Goal: Task Accomplishment & Management: Manage account settings

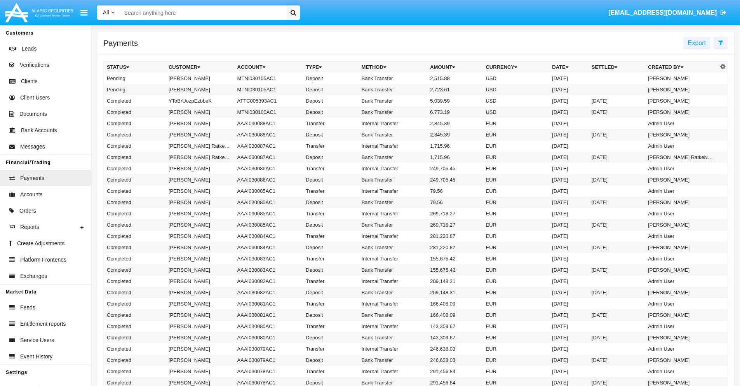
click at [720, 42] on icon at bounding box center [720, 43] width 5 height 6
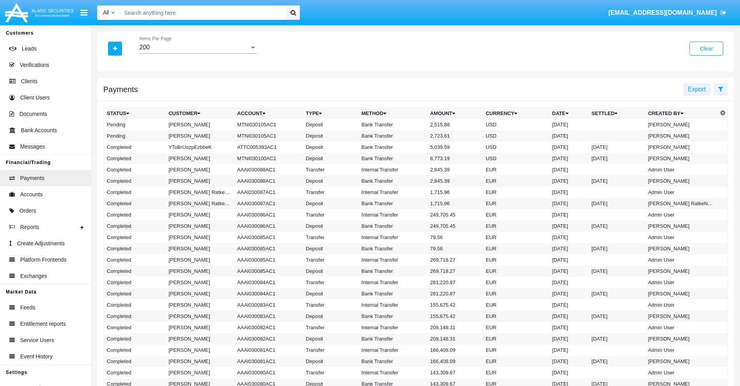
click at [198, 47] on div "200" at bounding box center [194, 47] width 110 height 7
click at [198, 53] on span "10" at bounding box center [197, 53] width 117 height 19
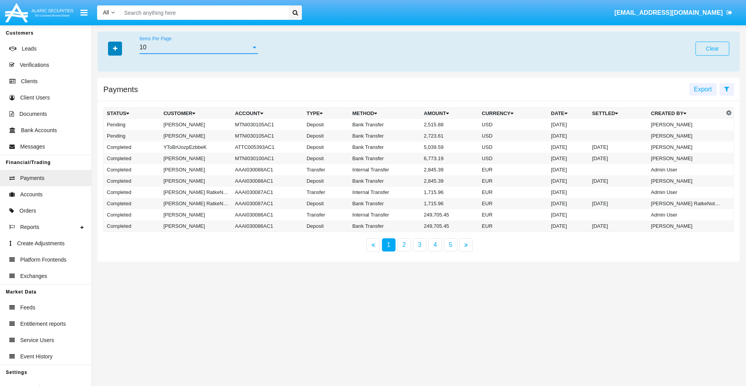
click at [115, 48] on icon "button" at bounding box center [115, 48] width 4 height 5
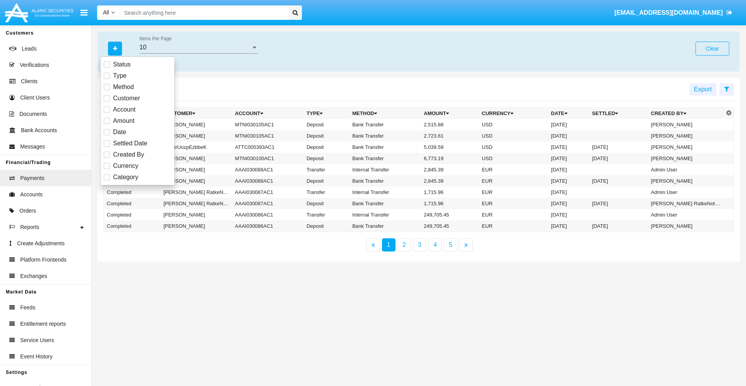
click at [122, 64] on span "Status" at bounding box center [121, 64] width 17 height 9
click at [107, 68] on input "Status" at bounding box center [106, 68] width 0 height 0
checkbox input "true"
click at [115, 48] on icon "button" at bounding box center [115, 48] width 4 height 5
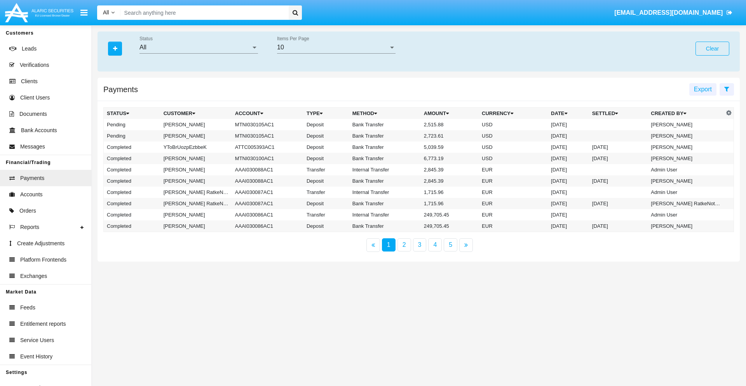
click at [198, 47] on div "All" at bounding box center [194, 47] width 111 height 7
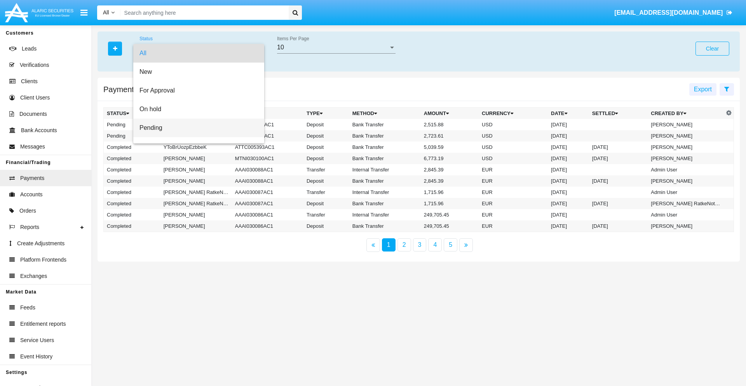
click at [195, 128] on span "Pending" at bounding box center [198, 127] width 118 height 19
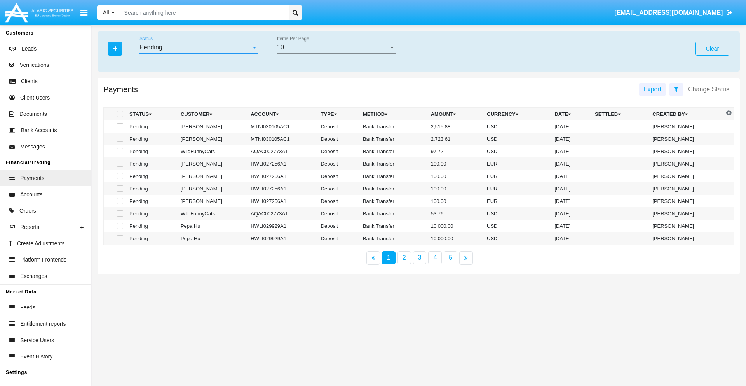
click at [119, 126] on span at bounding box center [120, 126] width 6 height 6
click at [120, 129] on input "checkbox" at bounding box center [120, 129] width 0 height 0
checkbox input "true"
click at [119, 139] on span at bounding box center [120, 139] width 6 height 6
click at [120, 142] on input "checkbox" at bounding box center [120, 142] width 0 height 0
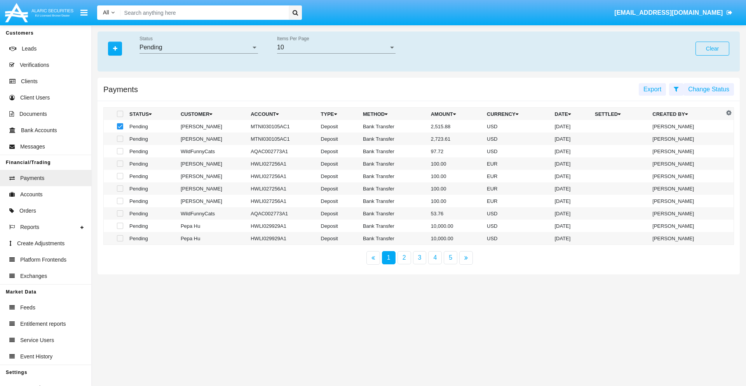
checkbox input "true"
click at [708, 89] on button "Change Status" at bounding box center [708, 89] width 50 height 12
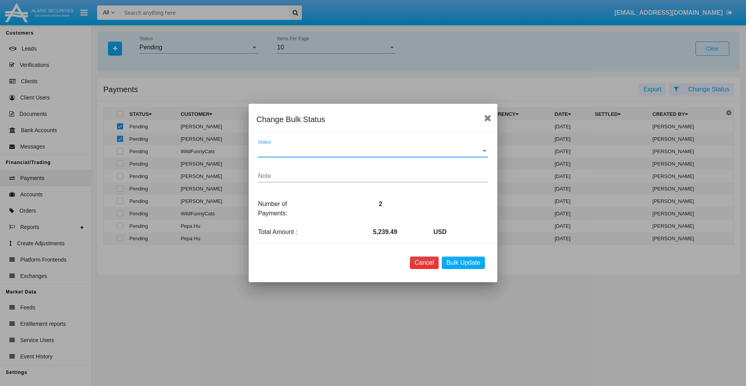
click at [424, 263] on button "Cancel" at bounding box center [424, 262] width 29 height 12
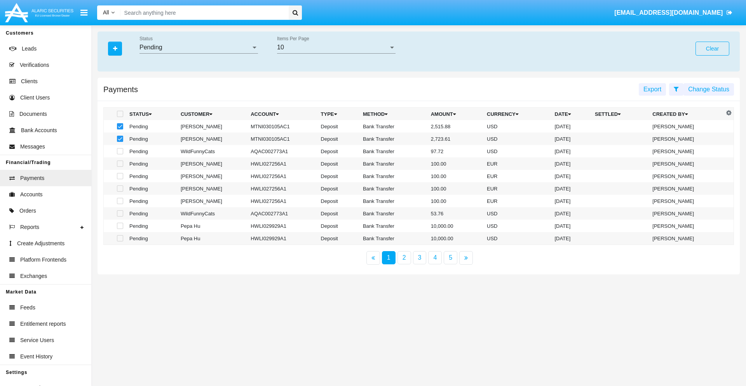
click at [708, 89] on button "Change Status" at bounding box center [708, 89] width 50 height 12
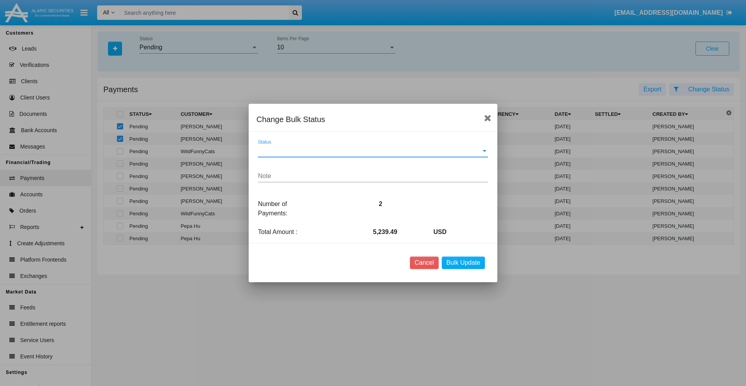
click at [373, 151] on span "Status" at bounding box center [369, 150] width 223 height 7
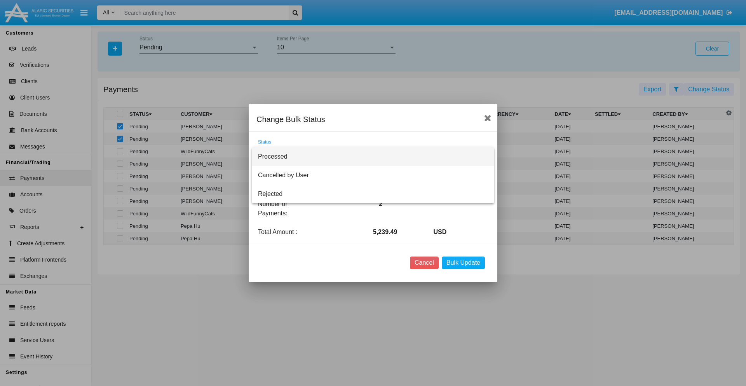
click at [373, 157] on span "Processed" at bounding box center [373, 156] width 230 height 19
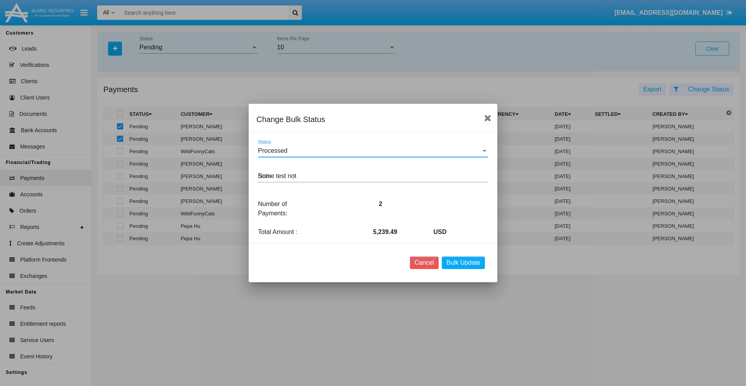
type textarea "Some test note"
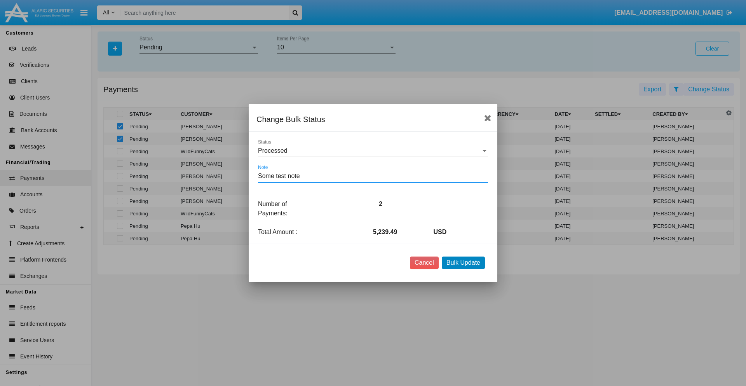
click at [463, 263] on button "Bulk Update" at bounding box center [463, 262] width 43 height 12
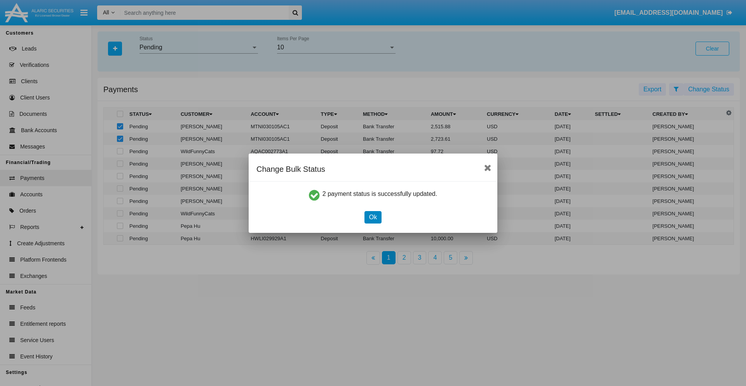
click at [372, 217] on button "Ok" at bounding box center [372, 217] width 17 height 12
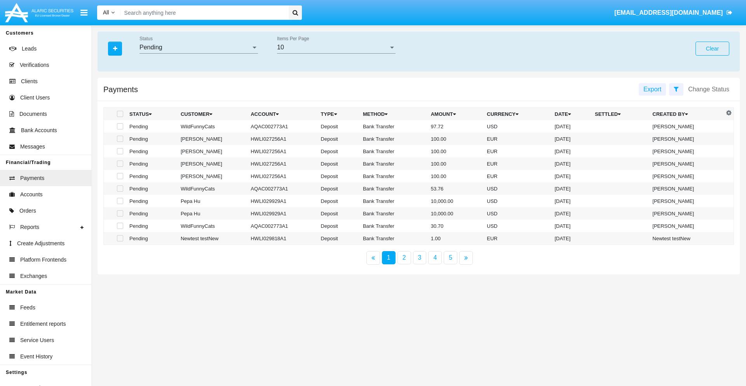
click at [198, 47] on div "Pending" at bounding box center [194, 47] width 111 height 7
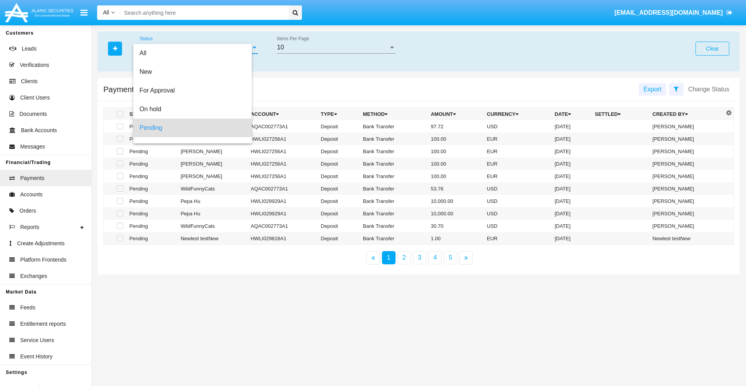
scroll to position [34, 0]
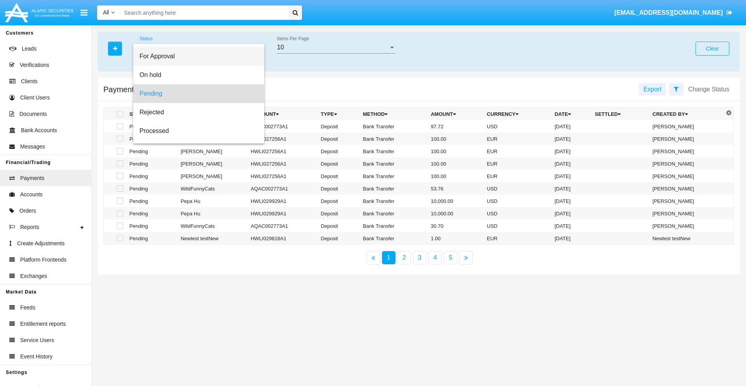
click at [195, 56] on span "For Approval" at bounding box center [198, 56] width 118 height 19
